Goal: Entertainment & Leisure: Consume media (video, audio)

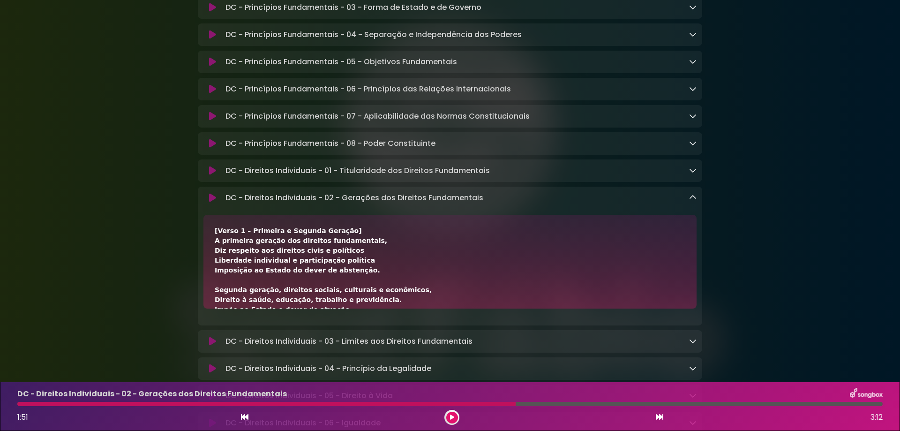
scroll to position [125, 0]
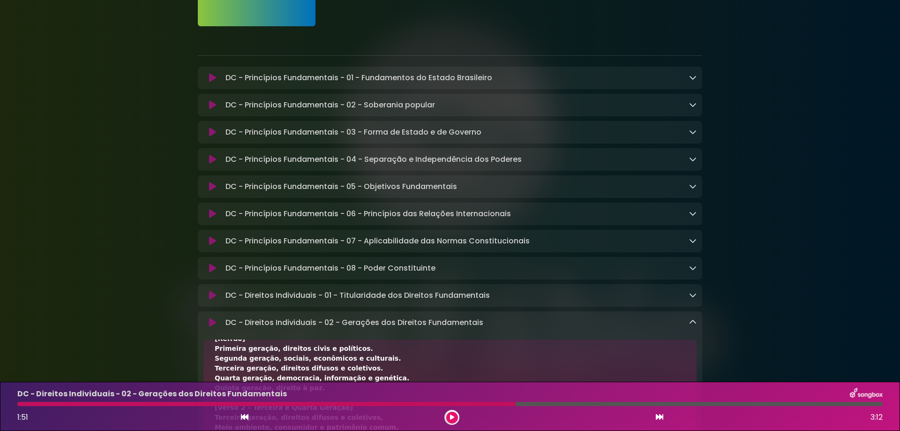
scroll to position [187, 0]
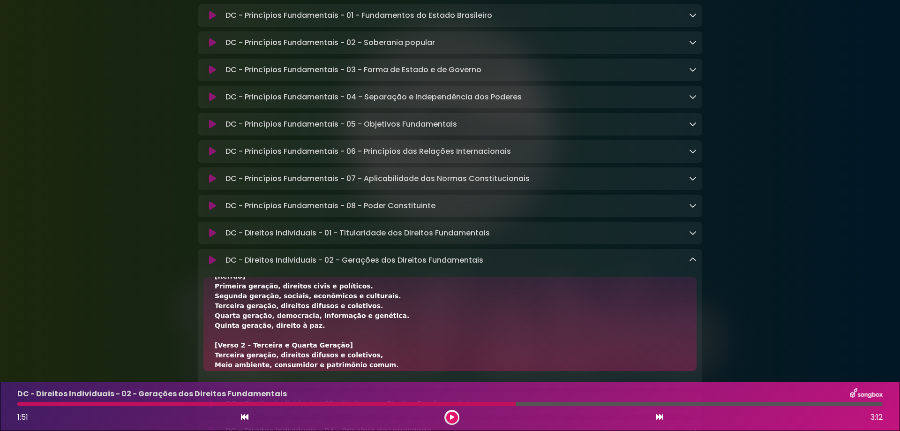
click at [689, 264] on div "DC - Direitos Individuais - 02 - Gerações dos Direitos Fundamentais Loading Tra…" at bounding box center [459, 260] width 475 height 11
click at [695, 263] on icon at bounding box center [692, 259] width 7 height 7
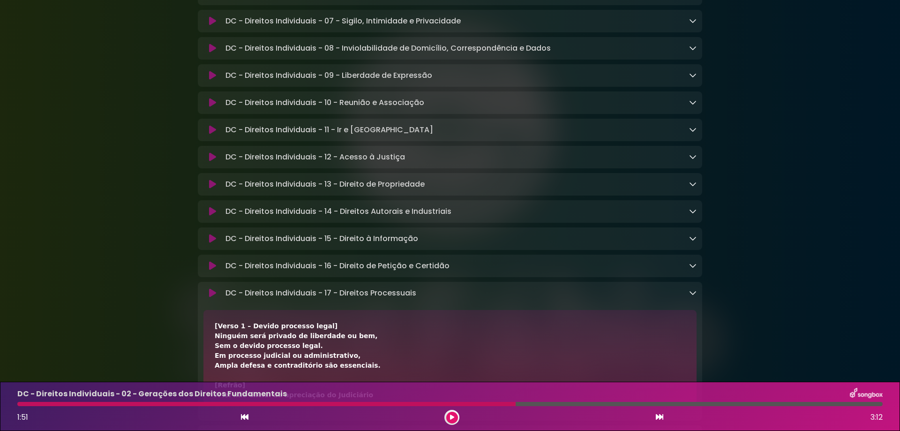
scroll to position [625, 0]
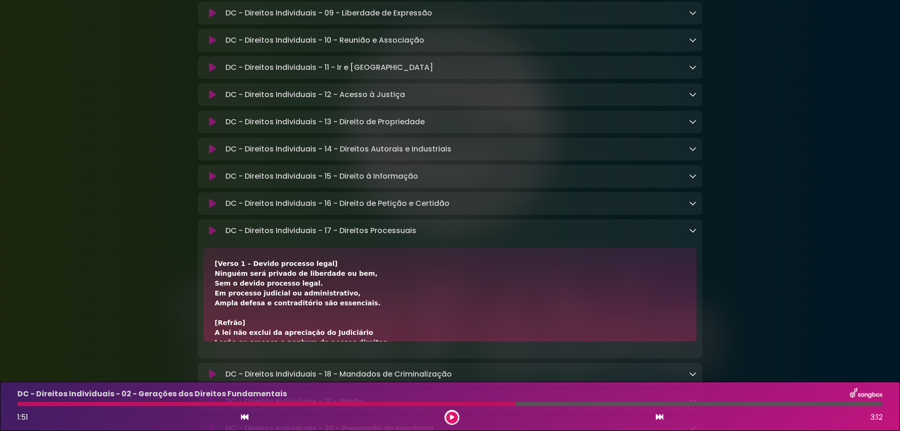
click at [694, 234] on icon at bounding box center [692, 229] width 7 height 7
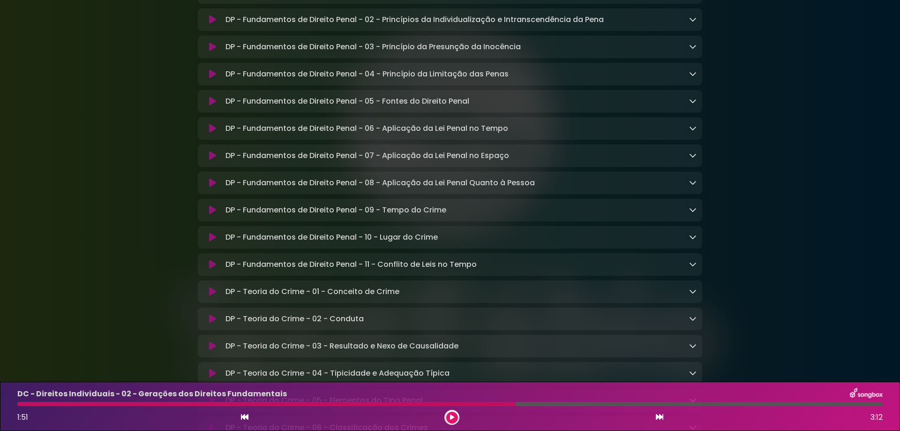
scroll to position [5250, 0]
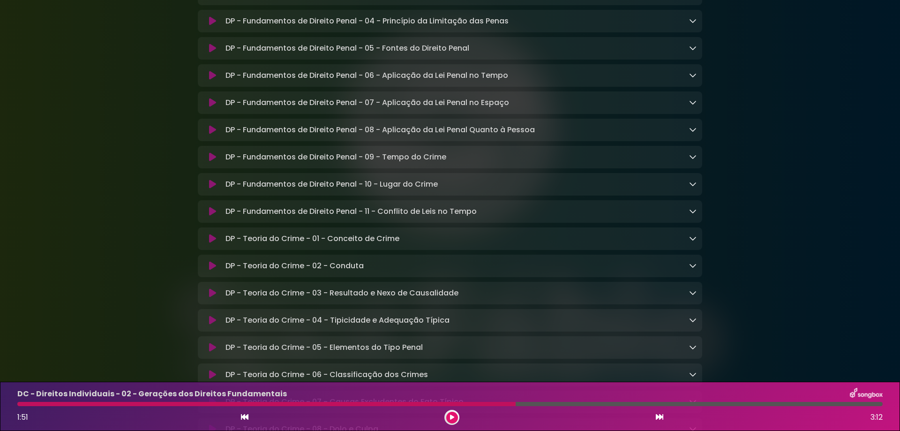
click at [688, 81] on div "DP - Fundamentos de Direito Penal - 06 - Aplicação da Lei Penal no Tempo Loadin…" at bounding box center [459, 75] width 475 height 11
click at [690, 79] on icon at bounding box center [692, 74] width 7 height 7
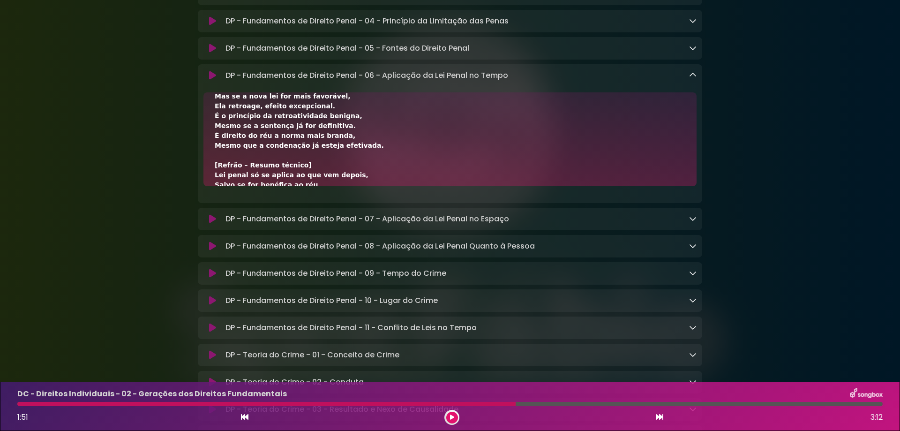
scroll to position [62, 0]
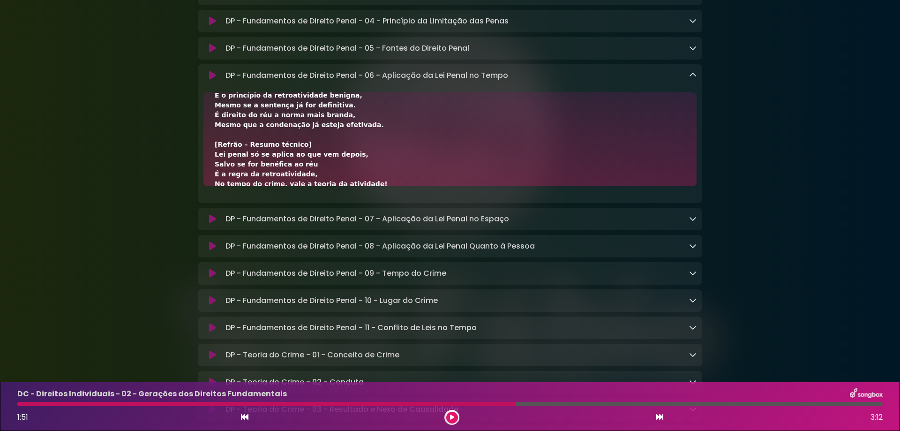
click at [530, 54] on div "DP - Fundamentos de Direito Penal - 05 - Fontes do Direito Penal Loading Track.…" at bounding box center [459, 48] width 475 height 11
click at [693, 52] on icon at bounding box center [692, 47] width 7 height 7
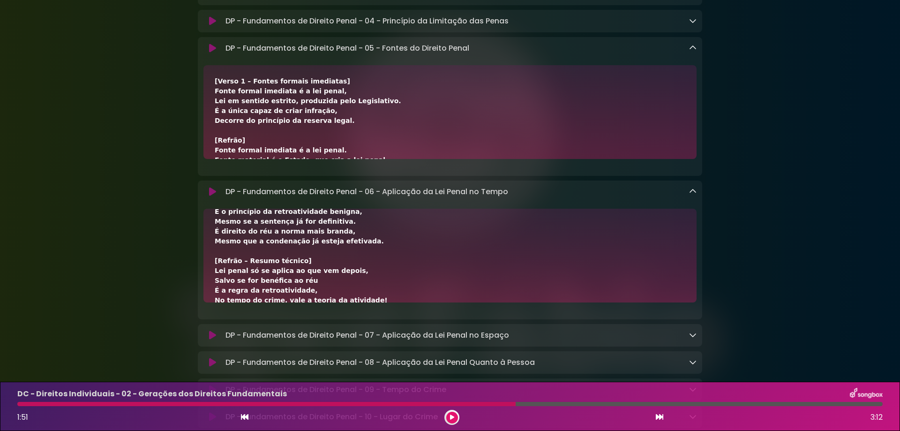
click at [695, 52] on icon at bounding box center [692, 47] width 7 height 7
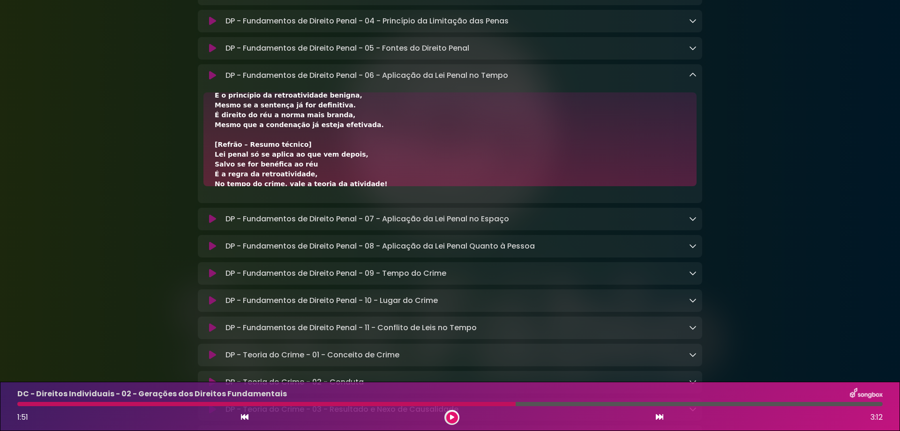
click at [691, 79] on icon at bounding box center [692, 74] width 7 height 7
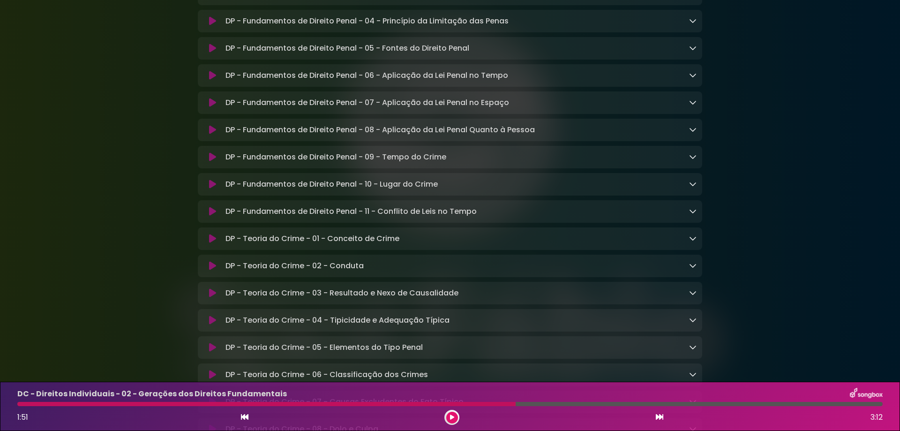
click at [489, 168] on div "DP - Fundamentos de Direito Penal - 09 - Tempo do Crime Loading Track..." at bounding box center [450, 157] width 504 height 22
click at [694, 160] on icon at bounding box center [692, 156] width 7 height 7
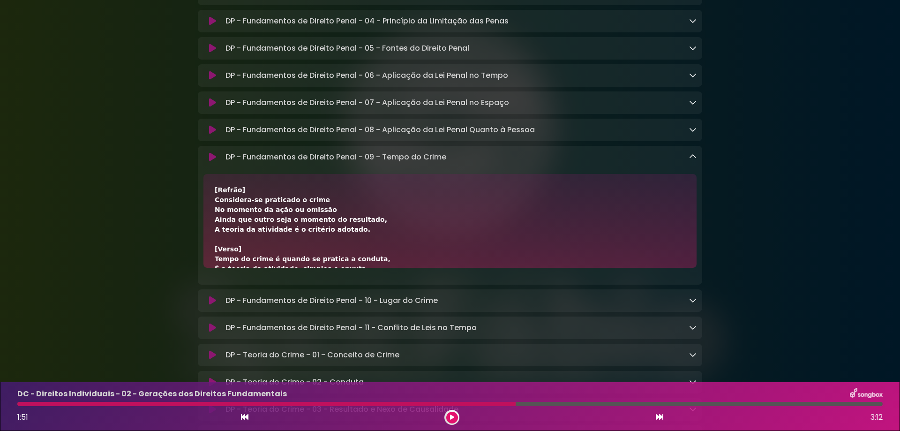
click at [211, 162] on icon at bounding box center [212, 156] width 7 height 9
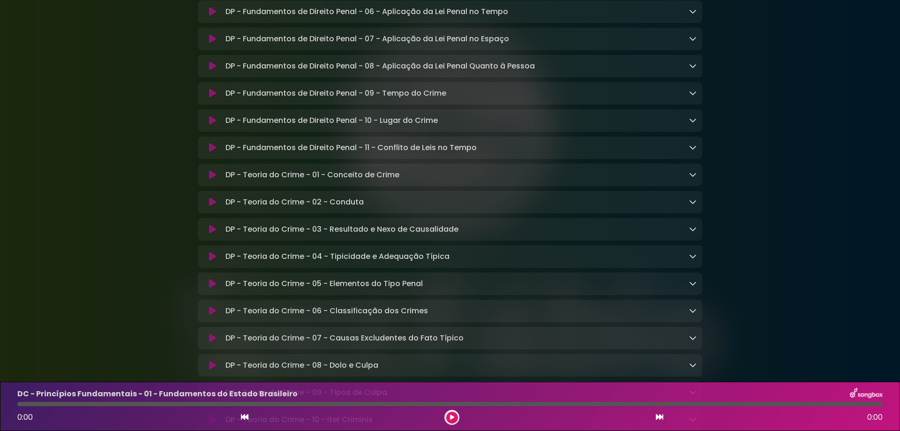
scroll to position [5312, 0]
click at [215, 99] on icon at bounding box center [212, 94] width 7 height 9
click at [697, 100] on div "DP - Fundamentos de Direito Penal - 09 - Tempo do Crime Loading Track..." at bounding box center [450, 94] width 504 height 11
click at [695, 98] on icon at bounding box center [692, 93] width 7 height 7
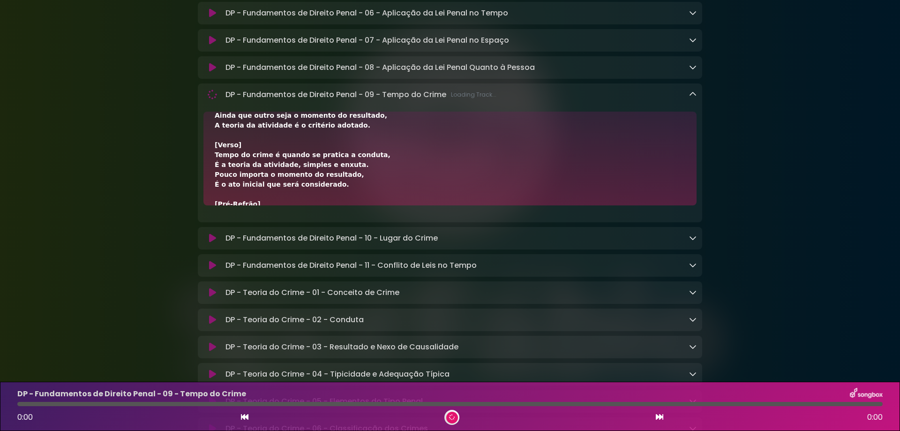
scroll to position [62, 0]
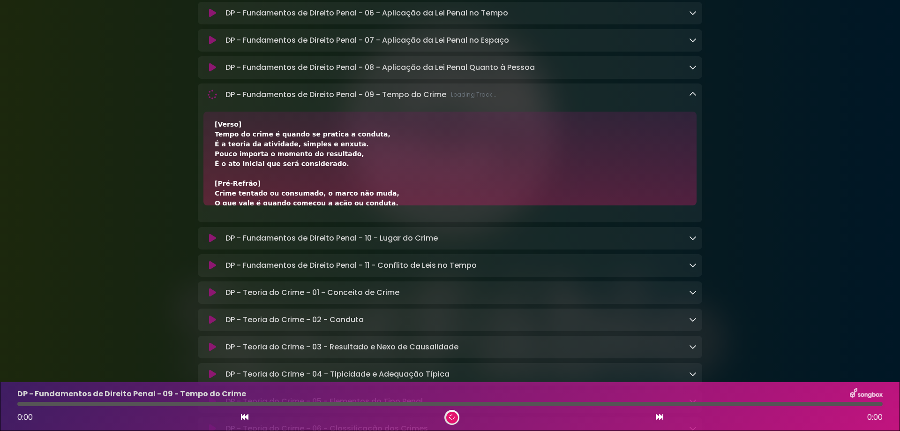
click at [232, 100] on p "DP - Fundamentos de Direito Penal - 09 - Tempo do Crime Loading Track..." at bounding box center [360, 94] width 271 height 11
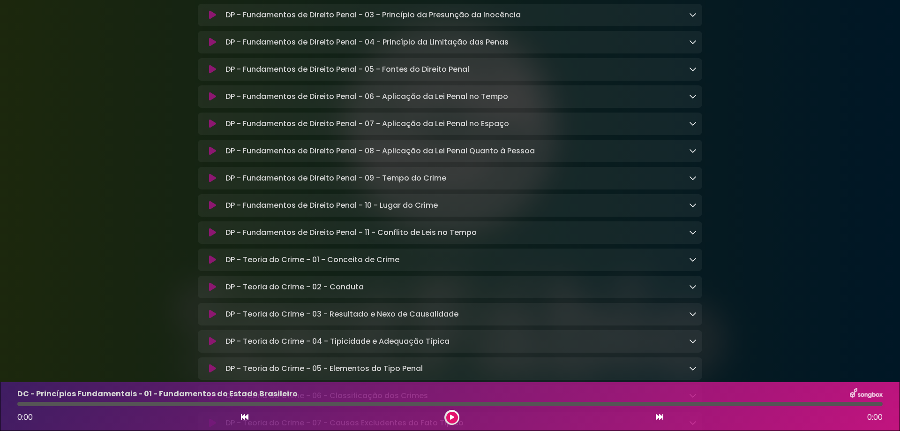
scroll to position [5250, 0]
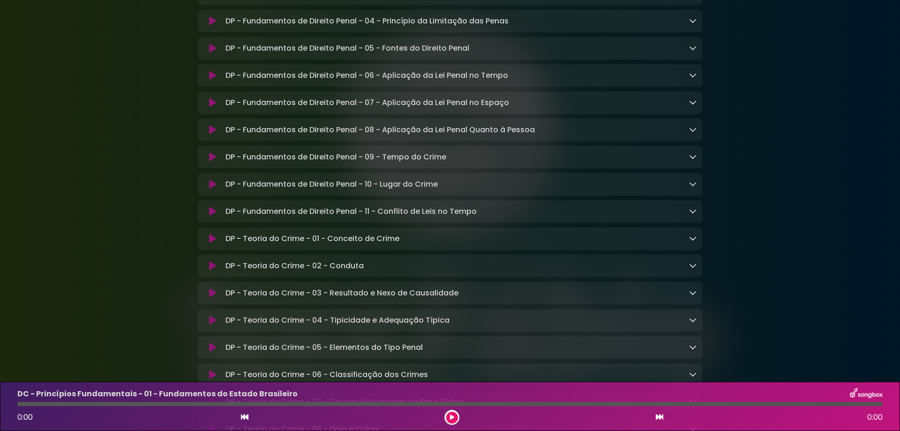
click at [220, 162] on button at bounding box center [212, 156] width 18 height 9
drag, startPoint x: 453, startPoint y: 248, endPoint x: 528, endPoint y: 242, distance: 75.7
click at [528, 163] on div "DP - Fundamentos de Direito Penal - 09 - Tempo do Crime Loading Track..." at bounding box center [459, 156] width 475 height 11
click at [493, 163] on p "DP - Fundamentos de Direito Penal - 09 - Tempo do Crime Loading Track..." at bounding box center [360, 156] width 271 height 11
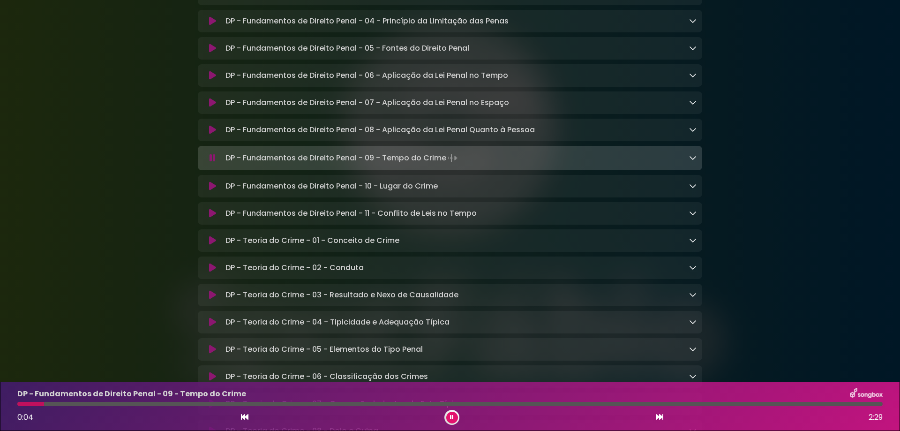
click at [210, 163] on icon at bounding box center [212, 157] width 9 height 11
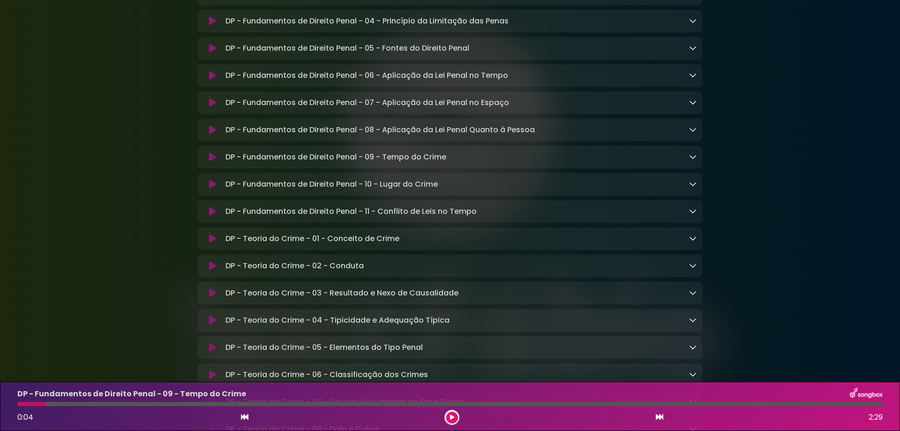
click at [210, 160] on icon at bounding box center [212, 156] width 9 height 7
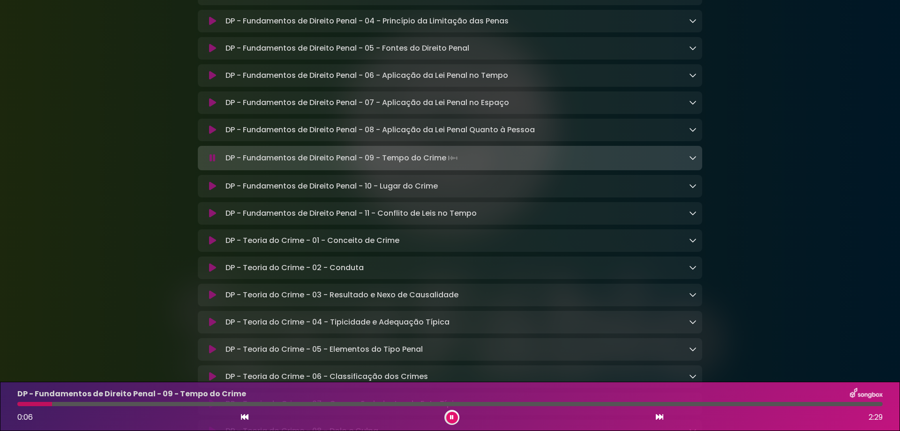
click at [694, 161] on icon at bounding box center [692, 157] width 7 height 7
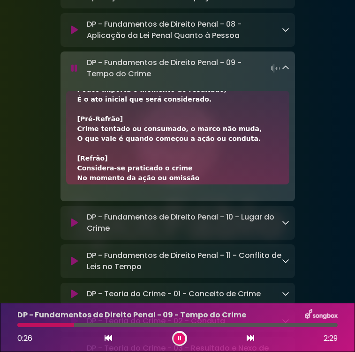
scroll to position [125, 0]
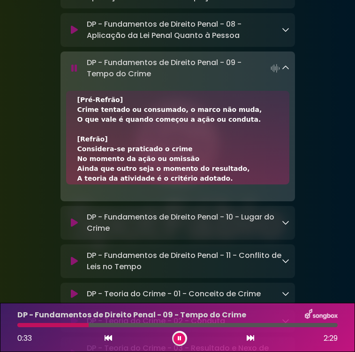
click at [86, 326] on div at bounding box center [52, 325] width 71 height 4
click at [79, 323] on div at bounding box center [52, 325] width 70 height 4
click at [71, 324] on div at bounding box center [48, 325] width 62 height 4
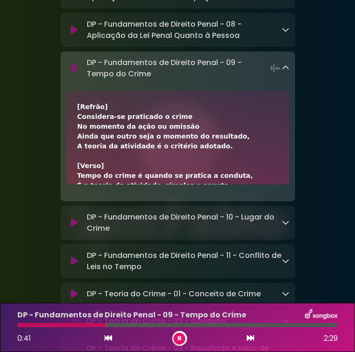
scroll to position [62, 0]
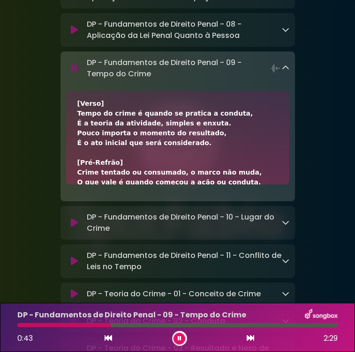
click at [30, 324] on div at bounding box center [63, 325] width 93 height 4
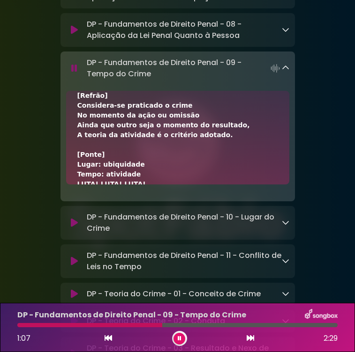
scroll to position [187, 0]
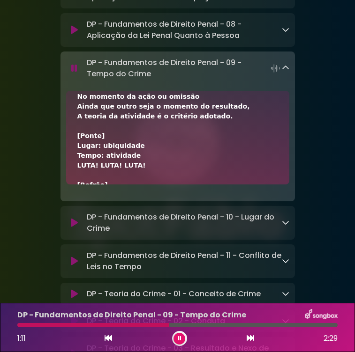
drag, startPoint x: 180, startPoint y: 337, endPoint x: 180, endPoint y: 342, distance: 5.2
click at [180, 337] on icon at bounding box center [179, 339] width 5 height 7
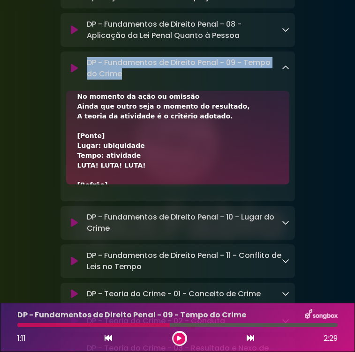
drag, startPoint x: 88, startPoint y: 48, endPoint x: 126, endPoint y: 59, distance: 39.1
click at [126, 59] on p "DP - Fundamentos de Direito Penal - 09 - Tempo do Crime Loading Track..." at bounding box center [184, 68] width 195 height 22
copy p "DP - Fundamentos de Direito Penal - 09 - Tempo do Crime"
